Goal: Transaction & Acquisition: Purchase product/service

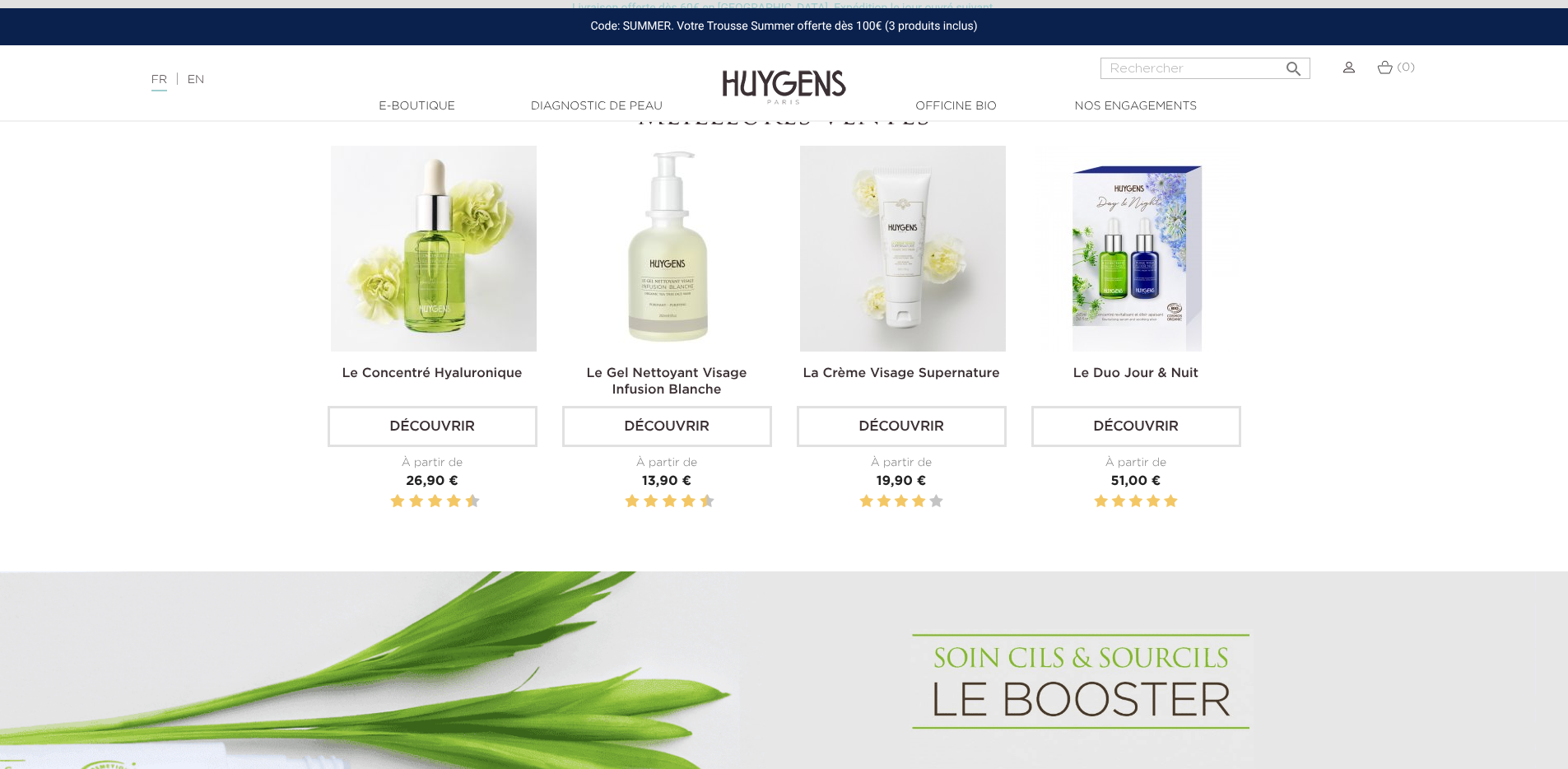
scroll to position [644, 0]
click at [501, 422] on link "Découvrir" at bounding box center [432, 425] width 210 height 41
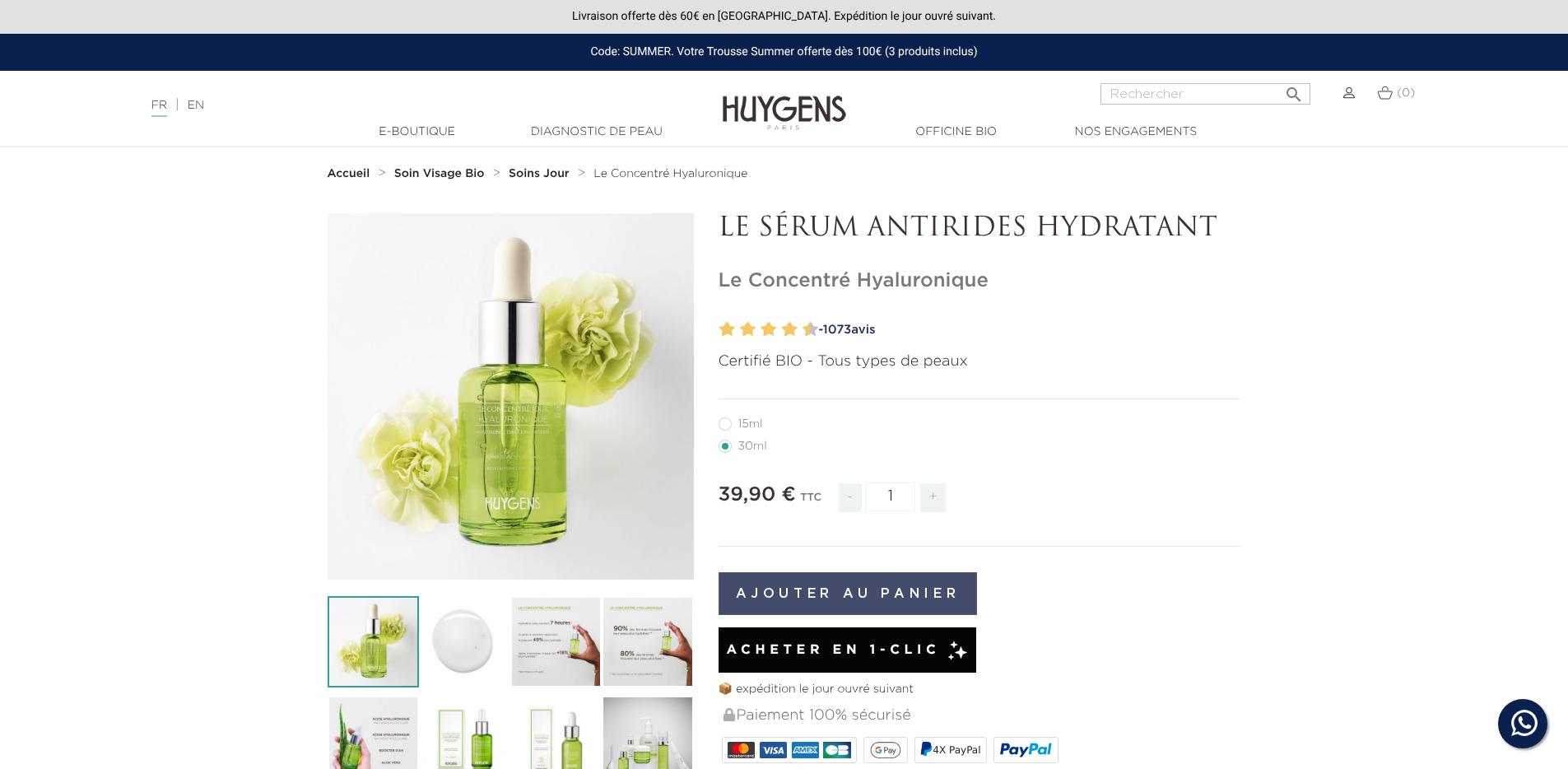
click at [883, 604] on button "Ajouter au panier" at bounding box center [848, 593] width 259 height 42
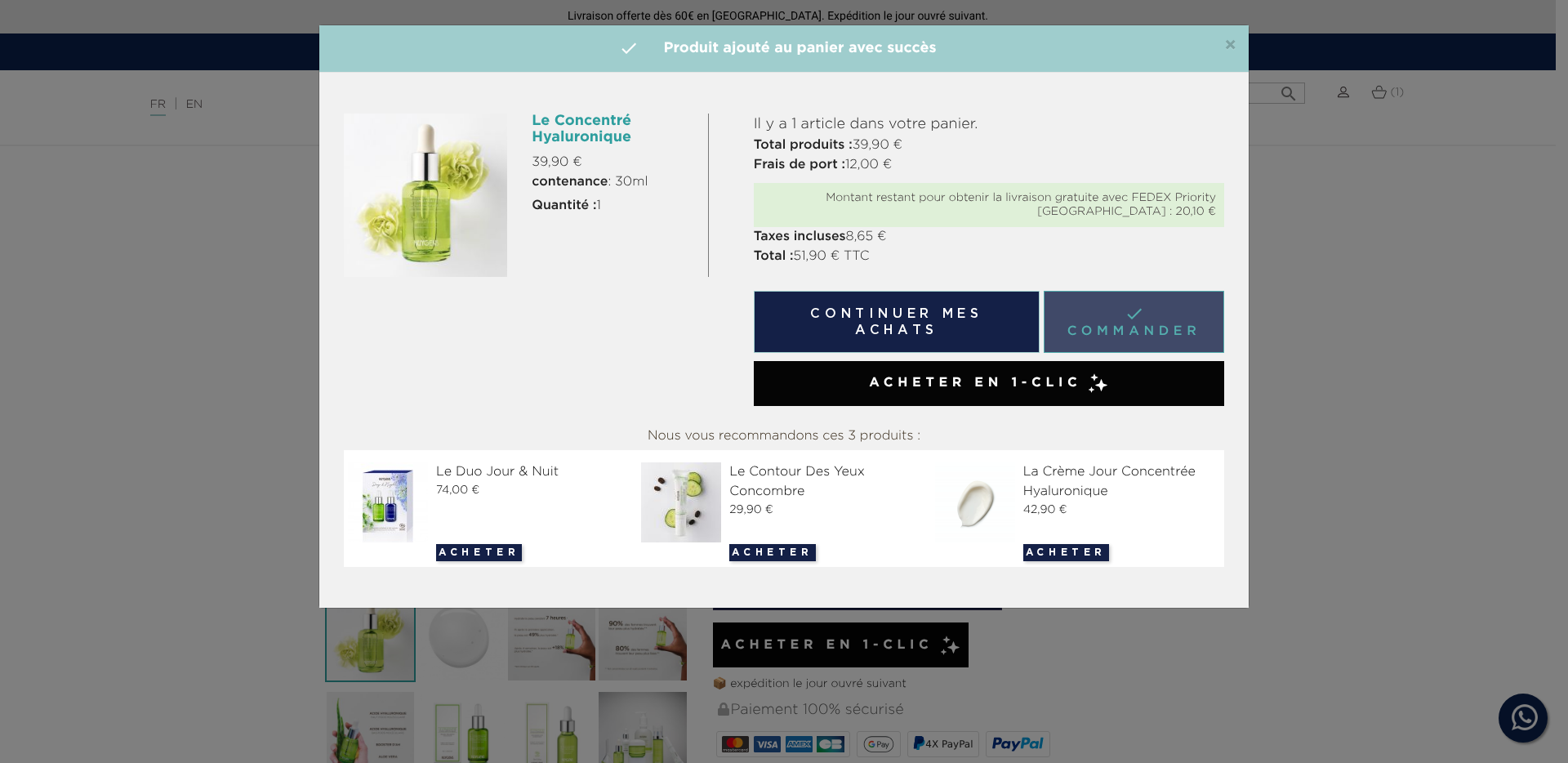
click at [1151, 334] on link " Commander" at bounding box center [1134, 321] width 180 height 62
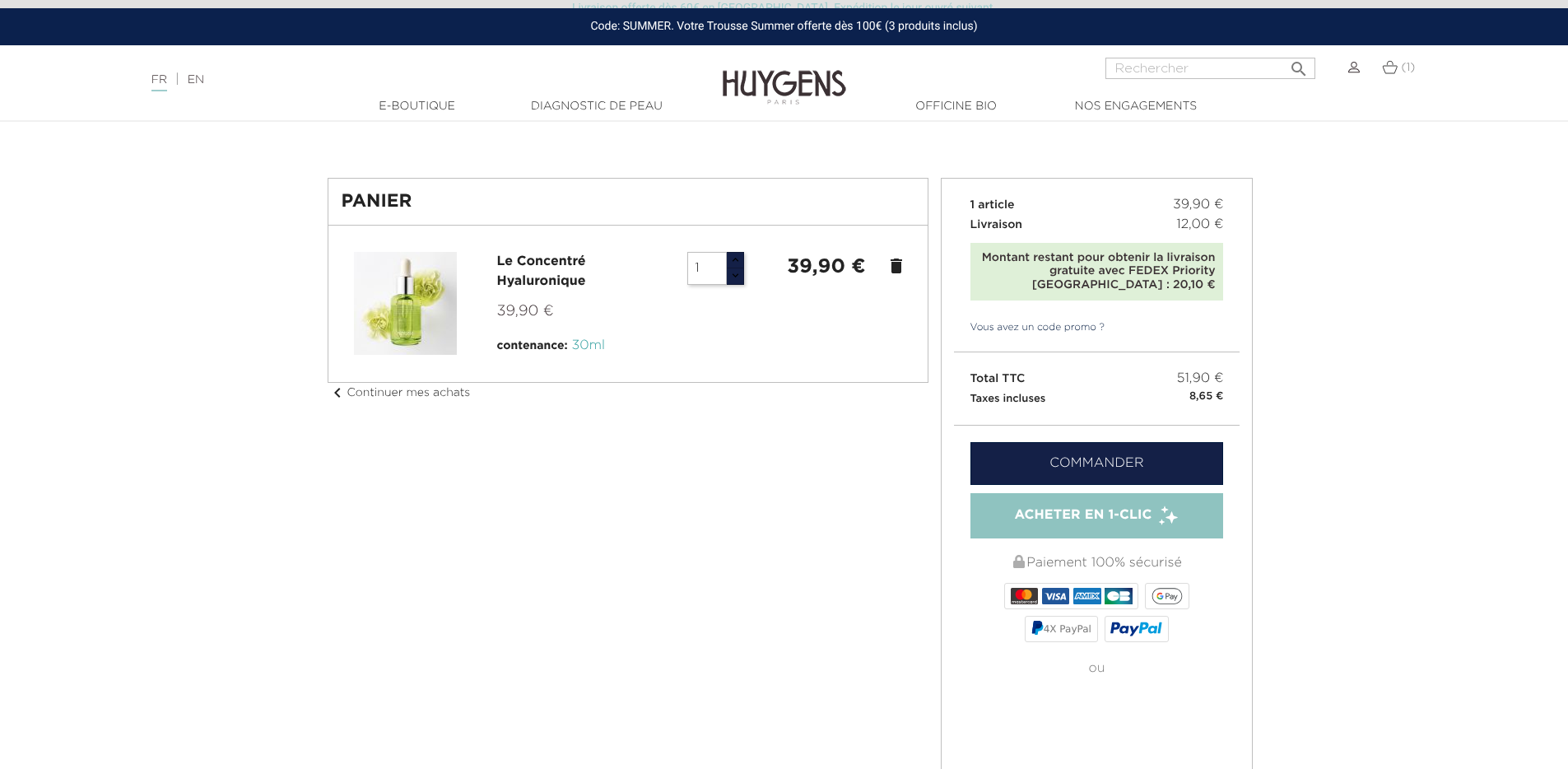
scroll to position [117, 0]
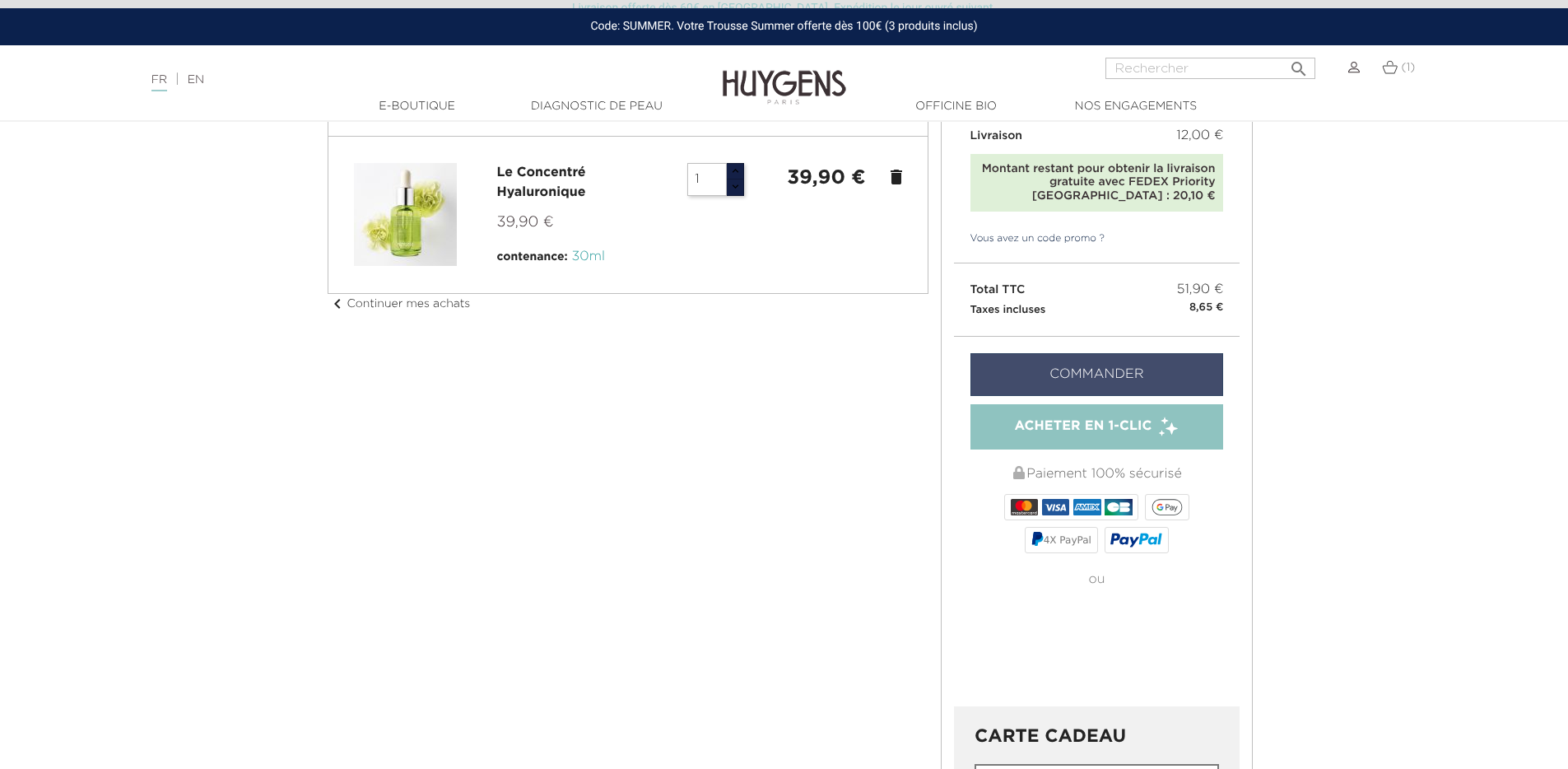
click at [1154, 376] on link "Commander" at bounding box center [1096, 374] width 253 height 42
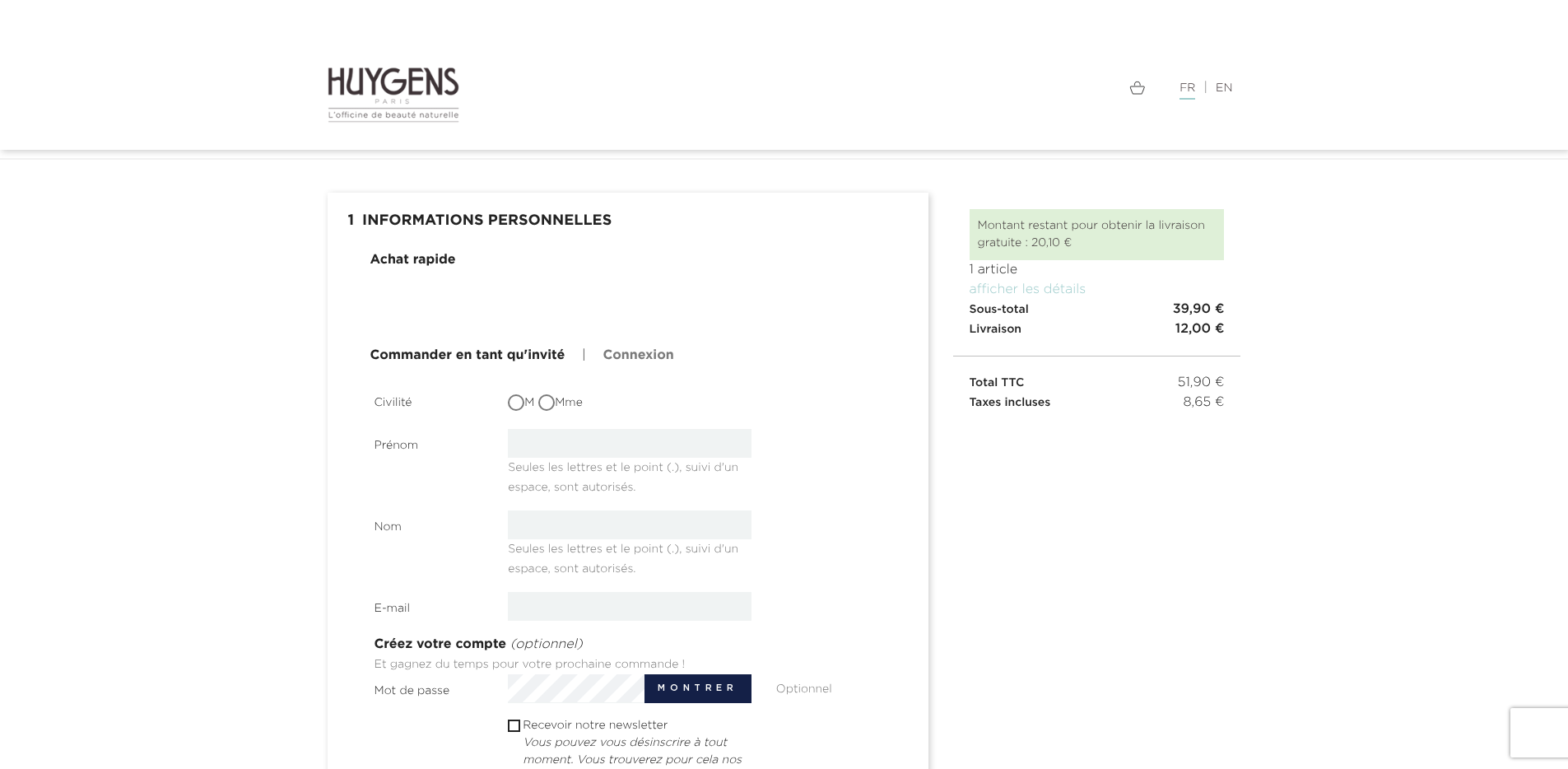
scroll to position [142, 0]
